Goal: Task Accomplishment & Management: Use online tool/utility

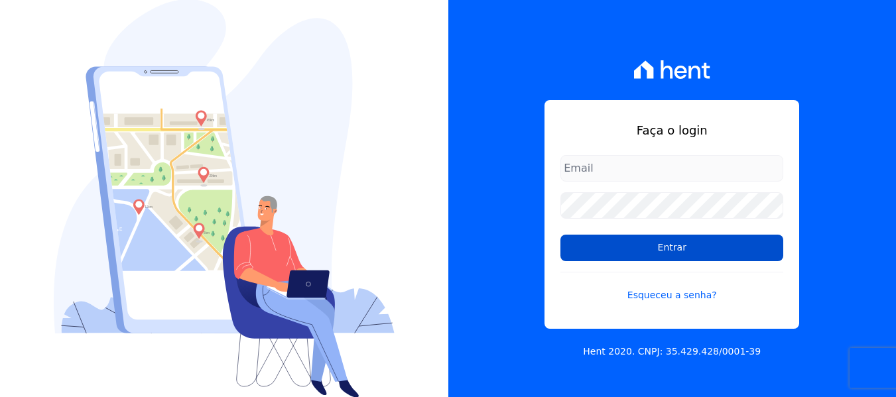
type input "[PERSON_NAME][EMAIL_ADDRESS][DOMAIN_NAME]"
click at [618, 255] on input "Entrar" at bounding box center [671, 248] width 223 height 27
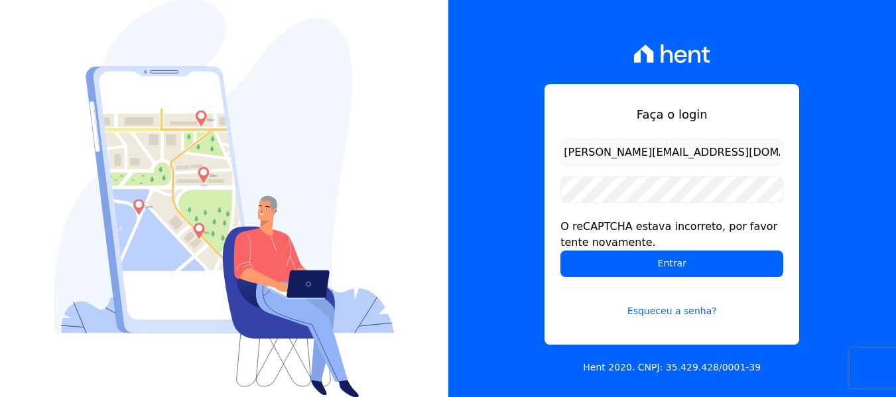
click at [618, 255] on input "Entrar" at bounding box center [671, 264] width 223 height 27
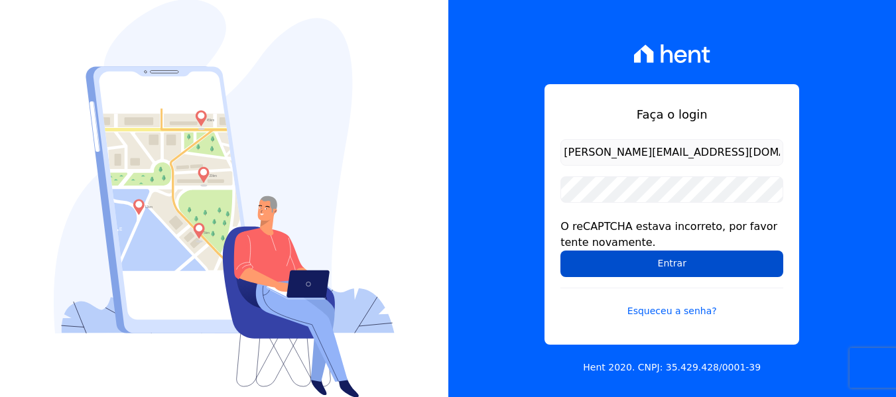
click at [603, 265] on input "Entrar" at bounding box center [671, 264] width 223 height 27
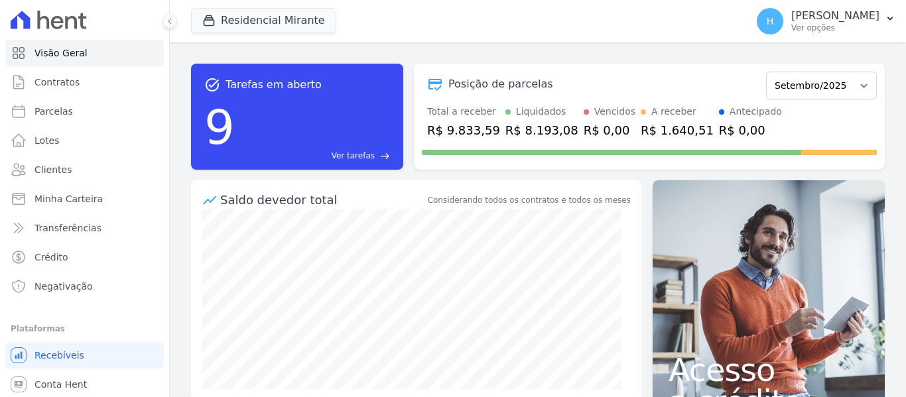
click at [283, 7] on div "Residencial Mirante Residencial Park Grand Park Douro JG Freitas Loteamento Vil…" at bounding box center [466, 21] width 550 height 44
click at [275, 13] on button "Residencial Mirante" at bounding box center [263, 20] width 145 height 25
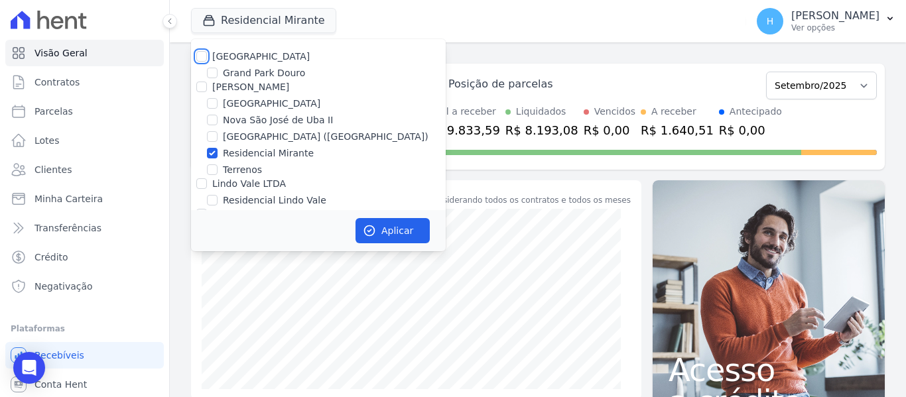
click at [198, 54] on input "[GEOGRAPHIC_DATA]" at bounding box center [201, 56] width 11 height 11
checkbox input "true"
click at [207, 84] on div "[PERSON_NAME]" at bounding box center [318, 87] width 255 height 14
click at [203, 86] on input "[PERSON_NAME]" at bounding box center [201, 87] width 11 height 11
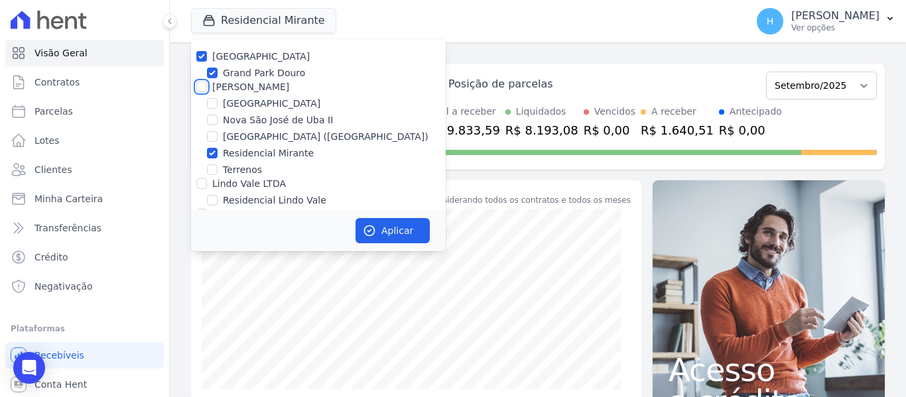
checkbox input "true"
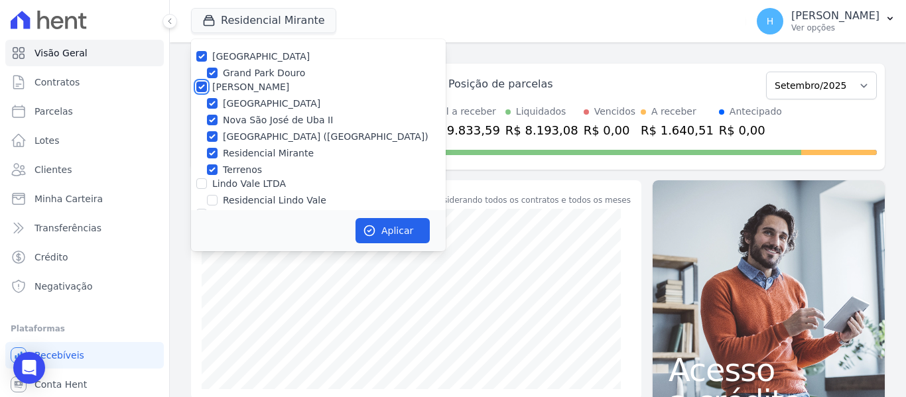
scroll to position [38, 0]
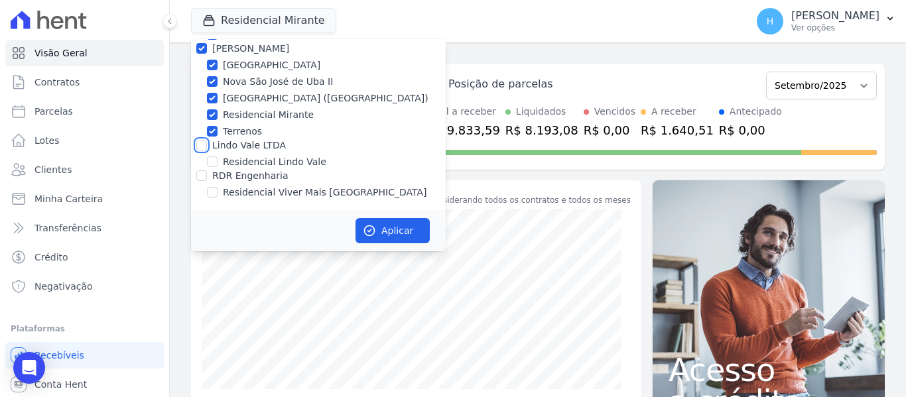
click at [200, 146] on input "Lindo Vale LTDA" at bounding box center [201, 145] width 11 height 11
checkbox input "true"
click at [201, 178] on input "RDR Engenharia" at bounding box center [201, 175] width 11 height 11
checkbox input "true"
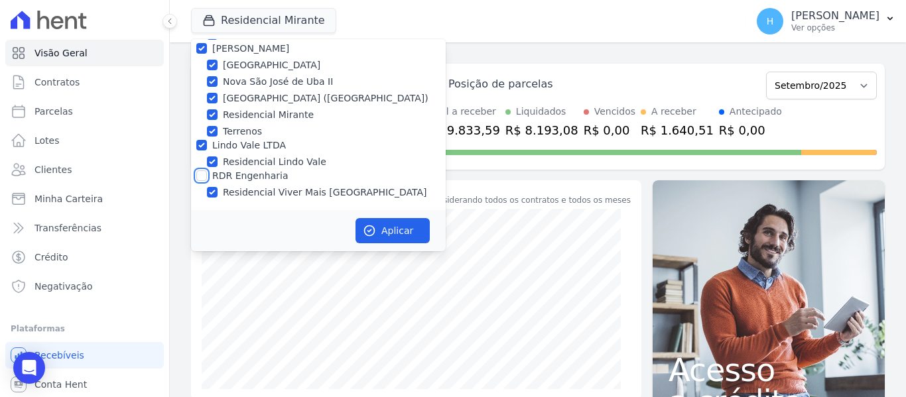
checkbox input "true"
click at [379, 231] on button "Aplicar" at bounding box center [392, 230] width 74 height 25
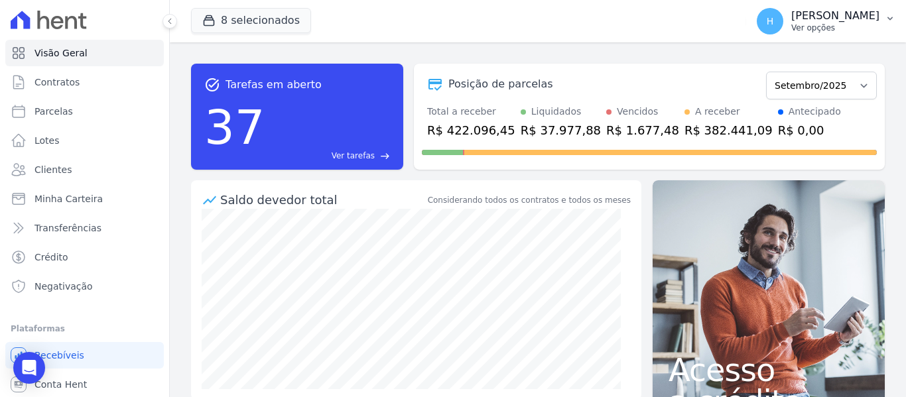
click at [867, 26] on p "Ver opções" at bounding box center [835, 28] width 88 height 11
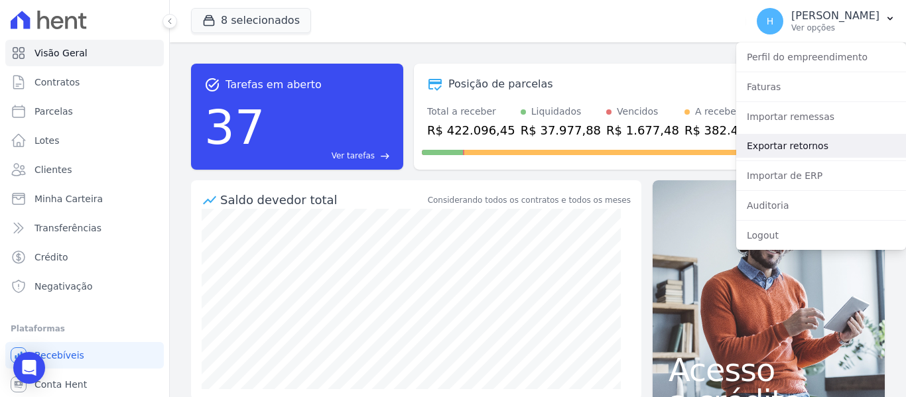
click at [828, 145] on link "Exportar retornos" at bounding box center [821, 146] width 170 height 24
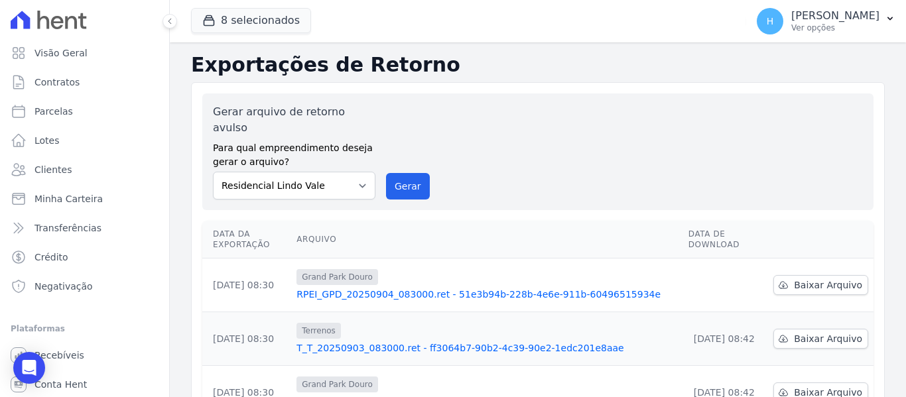
scroll to position [133, 0]
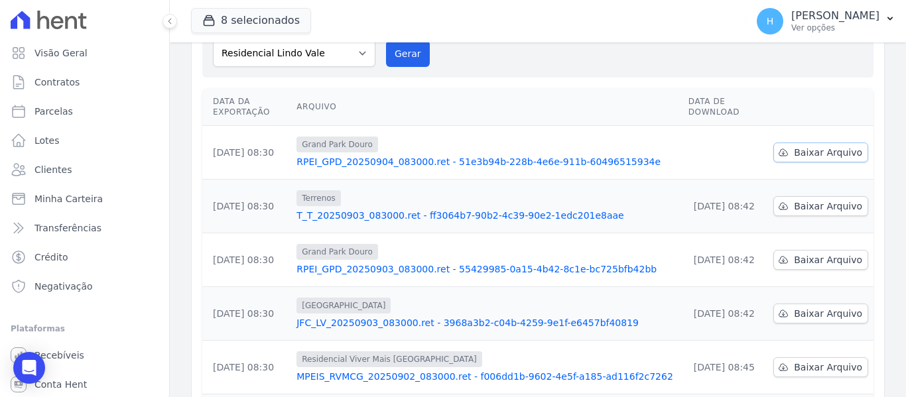
click at [778, 147] on icon at bounding box center [783, 152] width 11 height 11
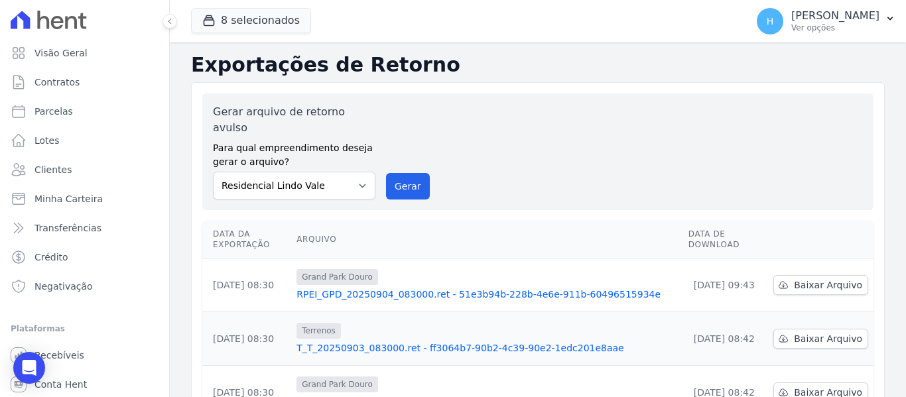
click at [876, 40] on div "H Hellen Vilaça Ver opções Perfil do empreendimento Faturas Importar remessas E…" at bounding box center [826, 21] width 160 height 42
click at [867, 32] on div "H Hellen Vilaça Ver opções" at bounding box center [818, 21] width 123 height 27
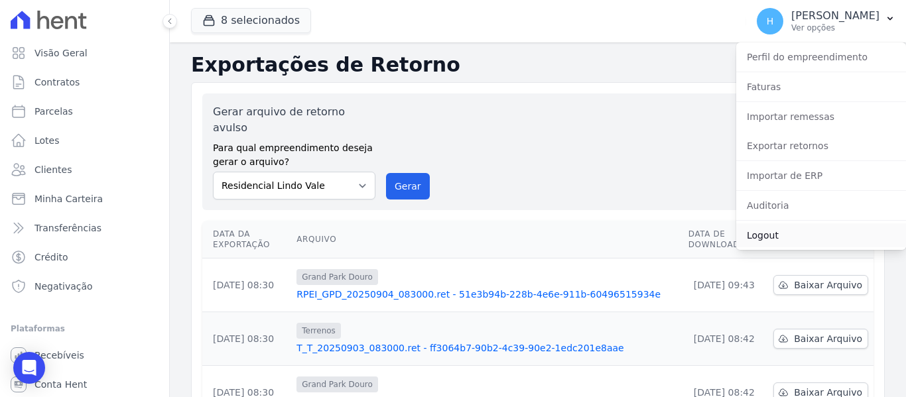
click at [761, 240] on link "Logout" at bounding box center [821, 235] width 170 height 24
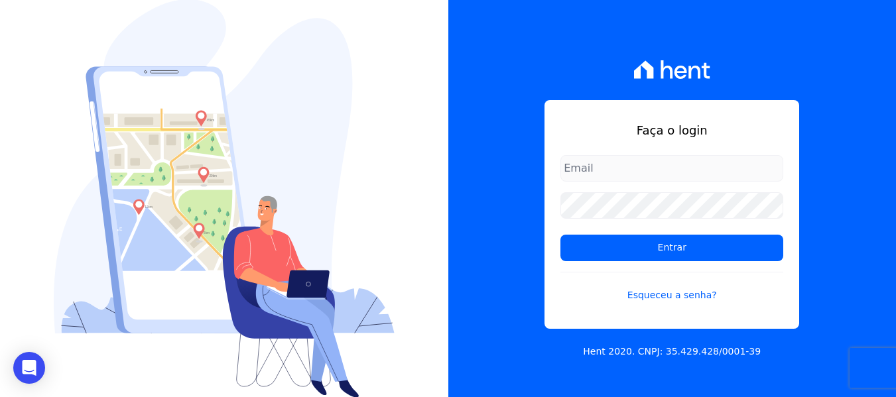
type input "[EMAIL_ADDRESS][DOMAIN_NAME]"
drag, startPoint x: 786, startPoint y: 0, endPoint x: 509, endPoint y: 156, distance: 318.6
click at [509, 156] on div "Faça o login [EMAIL_ADDRESS][DOMAIN_NAME] Entrar Esqueceu a senha? Hent 2020. C…" at bounding box center [672, 198] width 448 height 397
